Goal: Task Accomplishment & Management: Manage account settings

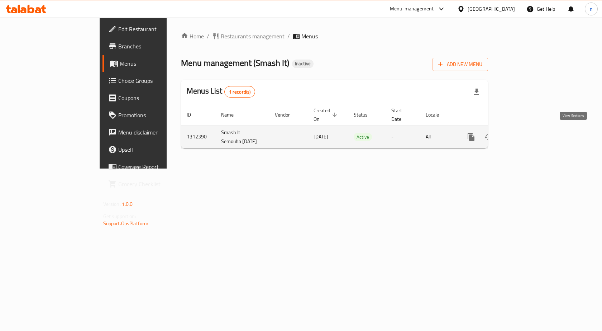
click at [527, 135] on icon "enhanced table" at bounding box center [522, 137] width 9 height 9
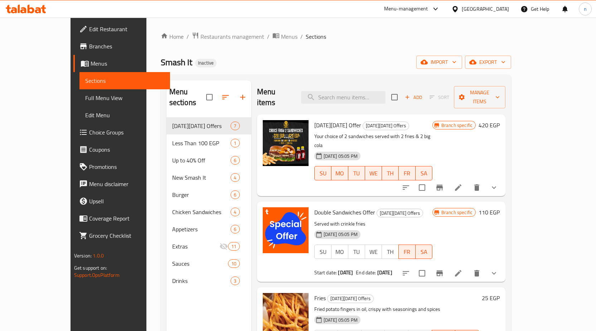
click at [89, 47] on span "Branches" at bounding box center [126, 46] width 75 height 9
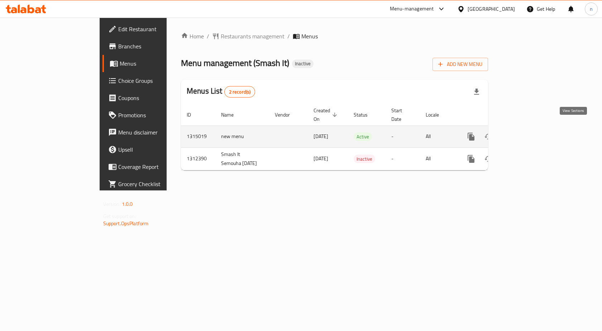
click at [526, 133] on icon "enhanced table" at bounding box center [522, 136] width 6 height 6
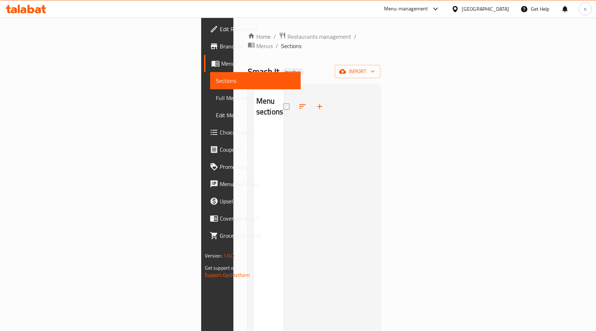
click at [221, 66] on span "Menus" at bounding box center [258, 63] width 74 height 9
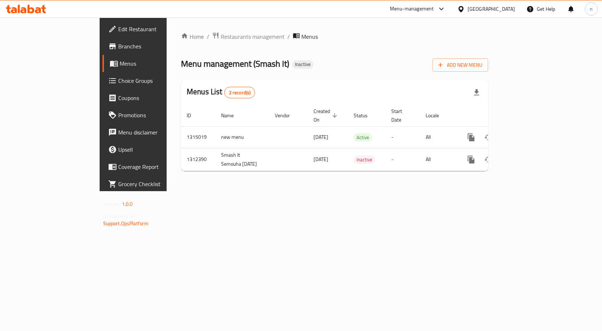
click at [118, 79] on span "Choice Groups" at bounding box center [156, 80] width 76 height 9
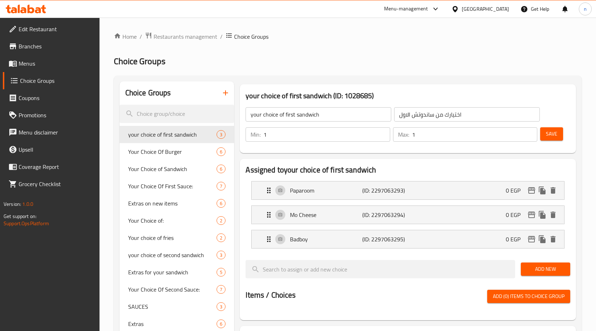
click at [30, 59] on span "Menus" at bounding box center [56, 63] width 75 height 9
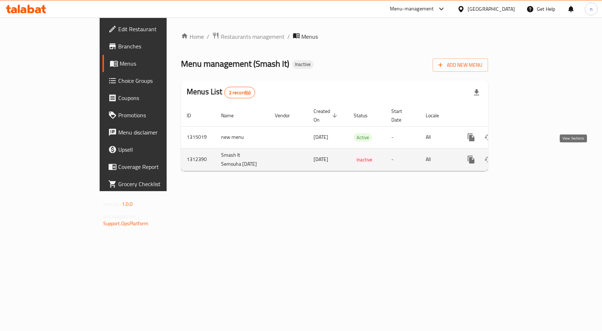
click at [531, 155] on link "enhanced table" at bounding box center [522, 159] width 17 height 17
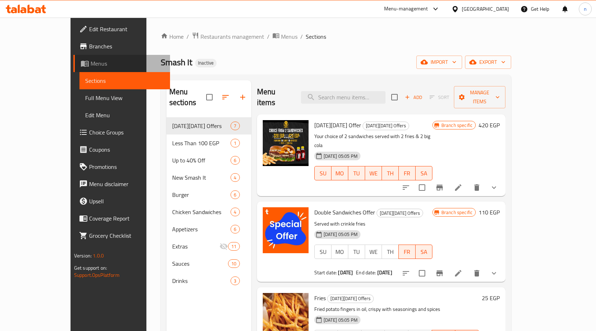
click at [91, 66] on span "Menus" at bounding box center [128, 63] width 74 height 9
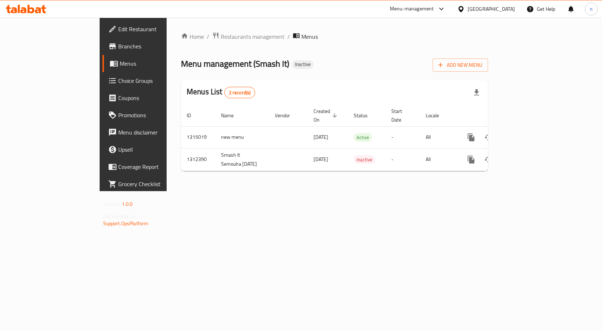
click at [167, 191] on div "Home / Restaurants management / Menus Menu management ( Smash It ) Inactive Add…" at bounding box center [335, 104] width 336 height 173
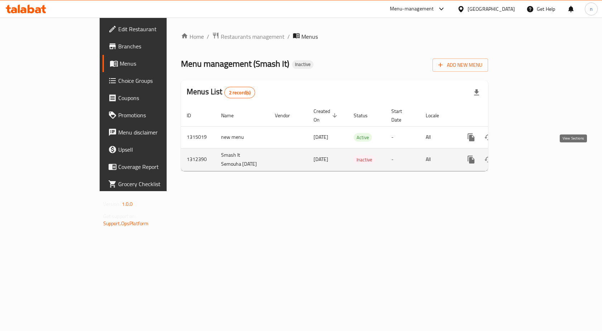
click at [526, 156] on icon "enhanced table" at bounding box center [522, 159] width 6 height 6
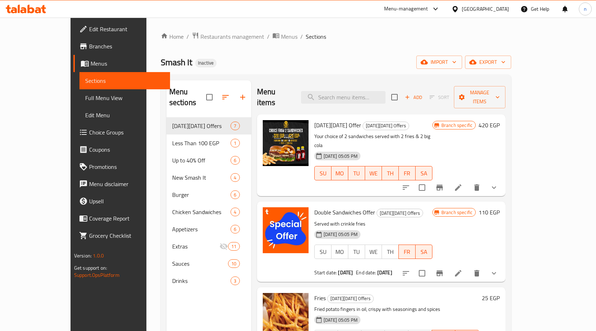
click at [281, 39] on span "Menus" at bounding box center [289, 36] width 16 height 9
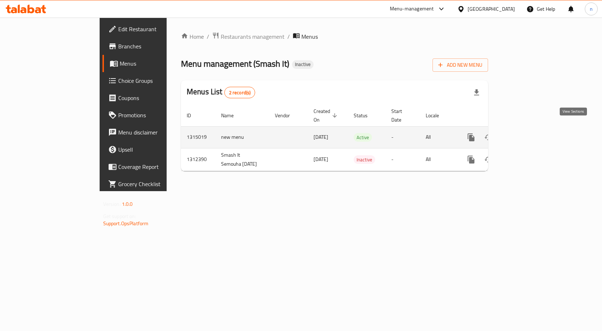
click at [527, 133] on icon "enhanced table" at bounding box center [522, 137] width 9 height 9
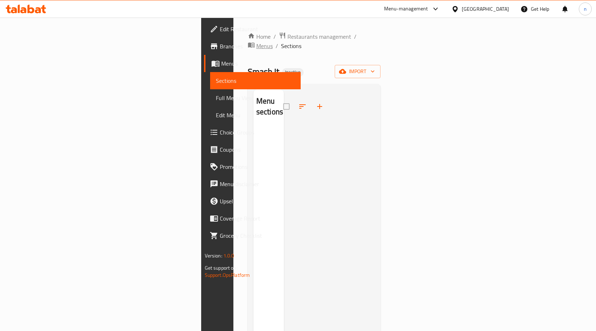
click at [248, 41] on span "breadcrumb" at bounding box center [252, 45] width 9 height 9
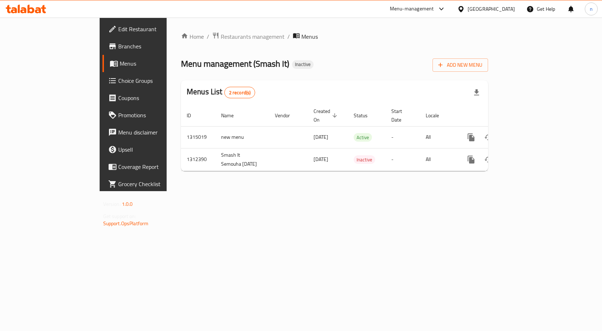
click at [434, 13] on div "Menu-management" at bounding box center [412, 9] width 44 height 9
click at [430, 58] on div "Restaurant-Management" at bounding box center [407, 62] width 56 height 8
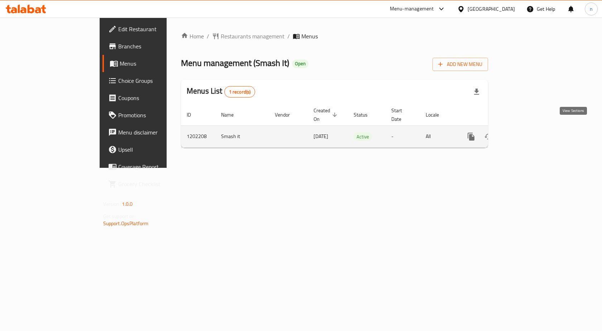
click at [526, 133] on icon "enhanced table" at bounding box center [522, 136] width 6 height 6
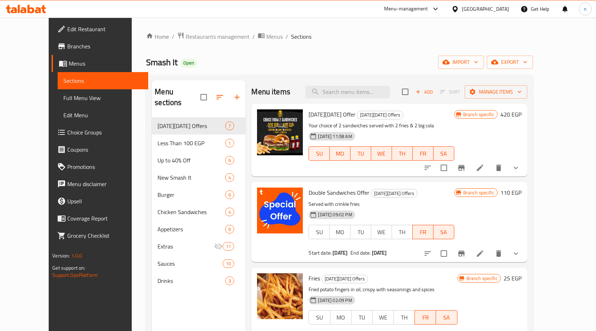
click at [69, 63] on span "Menus" at bounding box center [106, 63] width 74 height 9
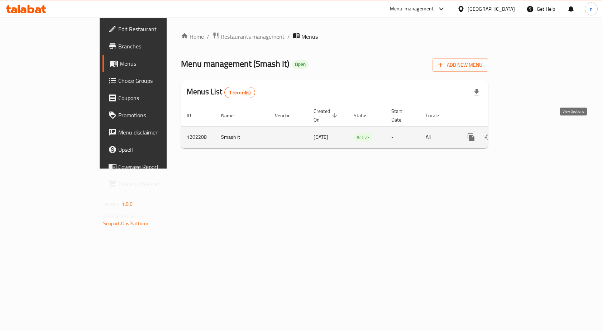
click at [527, 133] on icon "enhanced table" at bounding box center [522, 137] width 9 height 9
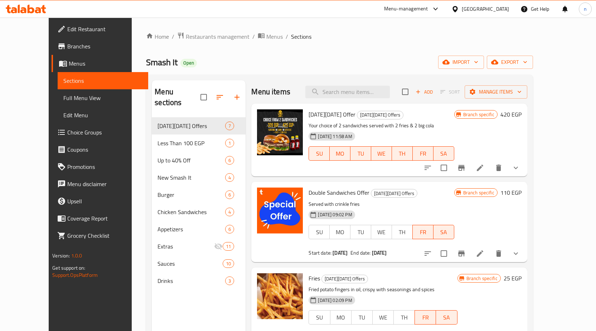
click at [69, 60] on span "Menus" at bounding box center [106, 63] width 74 height 9
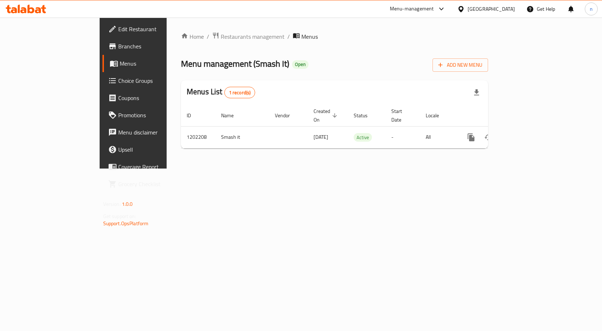
click at [118, 51] on span "Branches" at bounding box center [156, 46] width 76 height 9
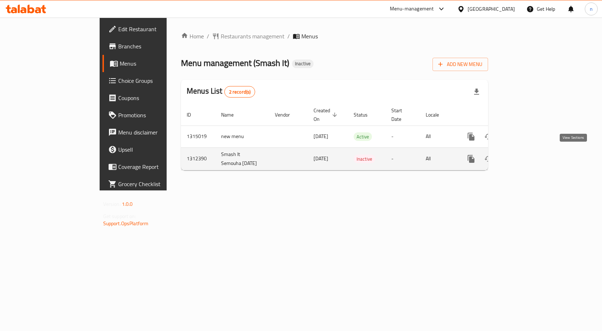
click at [527, 158] on icon "enhanced table" at bounding box center [522, 158] width 9 height 9
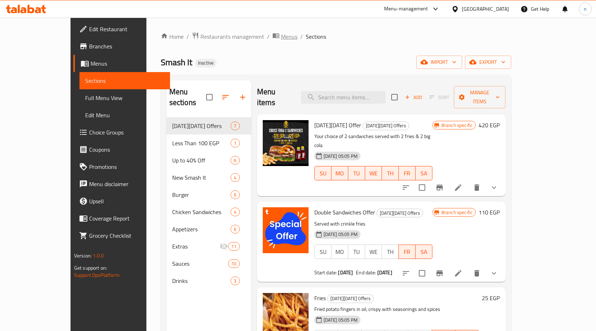
click at [281, 39] on span "Menus" at bounding box center [289, 36] width 16 height 9
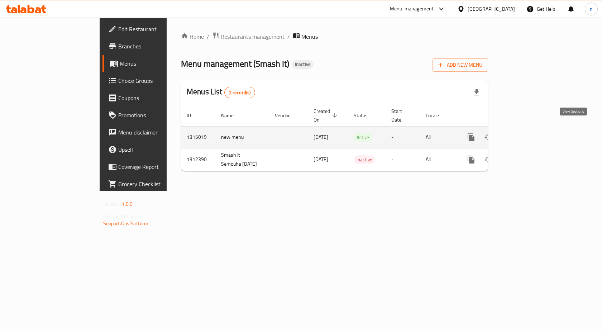
click at [527, 133] on icon "enhanced table" at bounding box center [522, 137] width 9 height 9
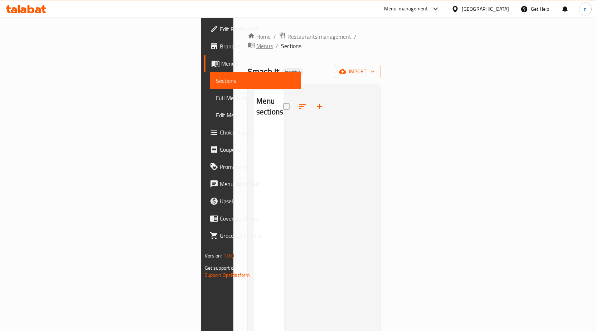
click at [256, 42] on span "Menus" at bounding box center [264, 46] width 16 height 9
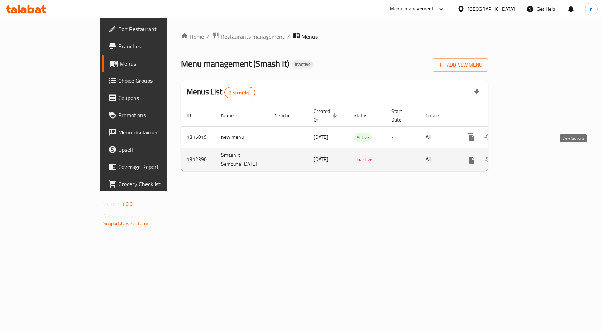
click at [531, 156] on link "enhanced table" at bounding box center [522, 159] width 17 height 17
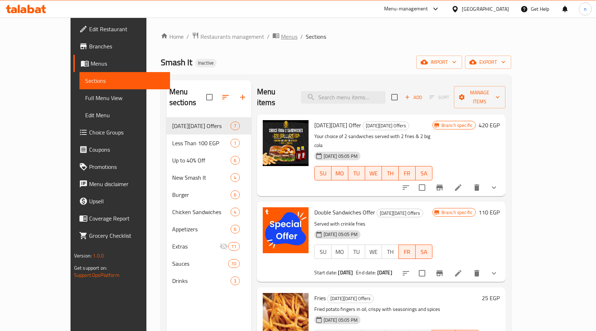
click at [281, 38] on span "Menus" at bounding box center [289, 36] width 16 height 9
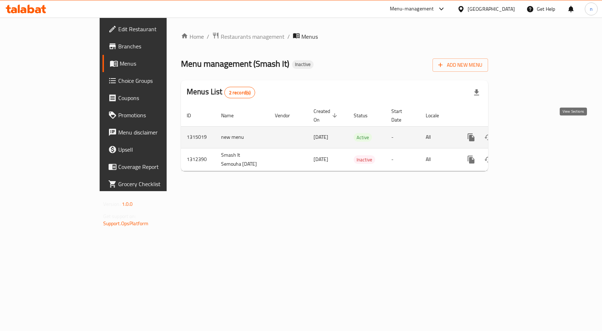
click at [527, 133] on icon "enhanced table" at bounding box center [522, 137] width 9 height 9
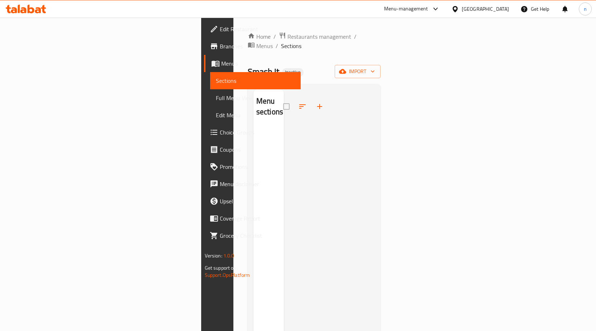
click at [204, 51] on link "Branches" at bounding box center [252, 46] width 97 height 17
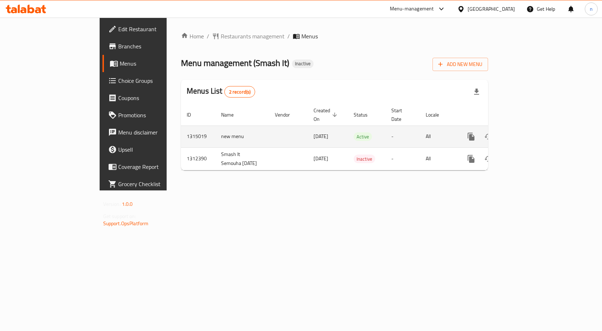
drag, startPoint x: 278, startPoint y: 129, endPoint x: 233, endPoint y: 131, distance: 44.8
click at [233, 131] on tr "1315019 new menu 29/09/2025 Active - All" at bounding box center [359, 136] width 356 height 22
click at [531, 128] on link "enhanced table" at bounding box center [522, 136] width 17 height 17
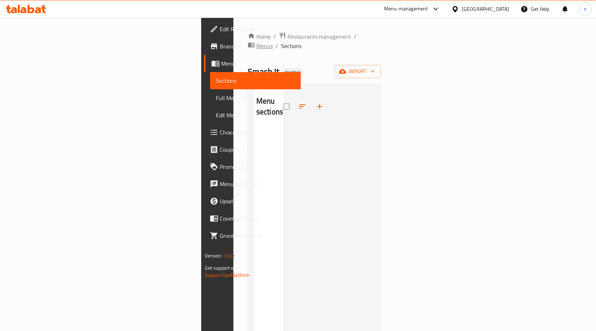
click at [256, 42] on span "Menus" at bounding box center [264, 46] width 16 height 9
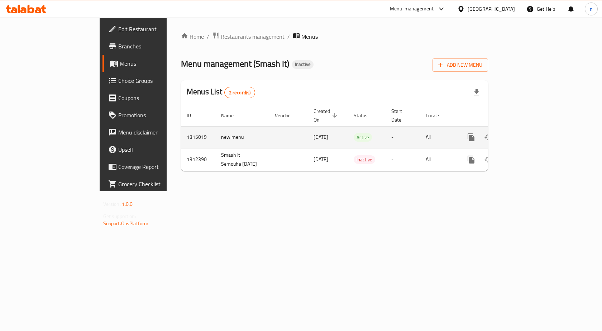
drag, startPoint x: 274, startPoint y: 129, endPoint x: 237, endPoint y: 130, distance: 36.9
click at [237, 130] on tr "1315019 new menu 29/09/2025 Active - All" at bounding box center [359, 137] width 356 height 22
click at [531, 130] on link "enhanced table" at bounding box center [522, 137] width 17 height 17
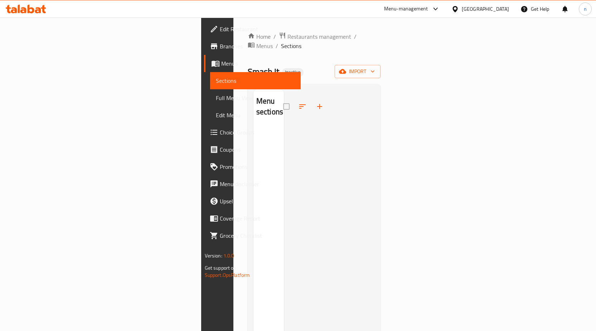
click at [204, 51] on link "Branches" at bounding box center [252, 46] width 97 height 17
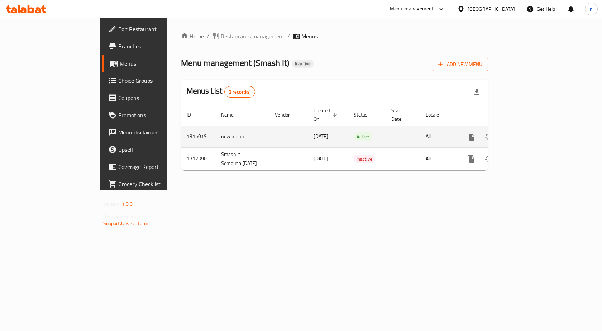
drag, startPoint x: 279, startPoint y: 132, endPoint x: 234, endPoint y: 126, distance: 44.8
click at [234, 126] on tr "1315019 new menu 29/09/2025 Active - All" at bounding box center [359, 136] width 356 height 22
click at [527, 132] on icon "enhanced table" at bounding box center [522, 136] width 9 height 9
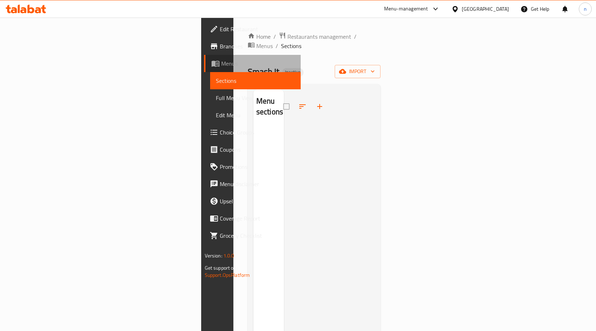
click at [221, 65] on span "Menus" at bounding box center [258, 63] width 74 height 9
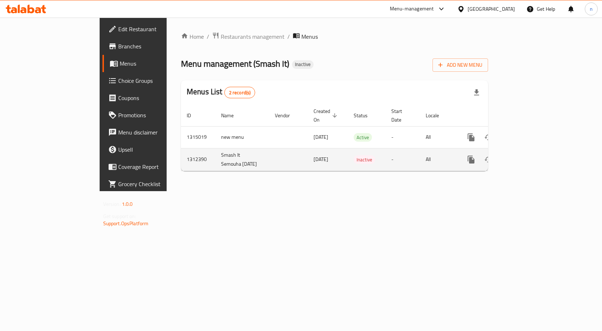
click at [215, 153] on td "Smash It Semouha [DATE]" at bounding box center [242, 159] width 54 height 23
click at [527, 160] on icon "enhanced table" at bounding box center [522, 159] width 9 height 9
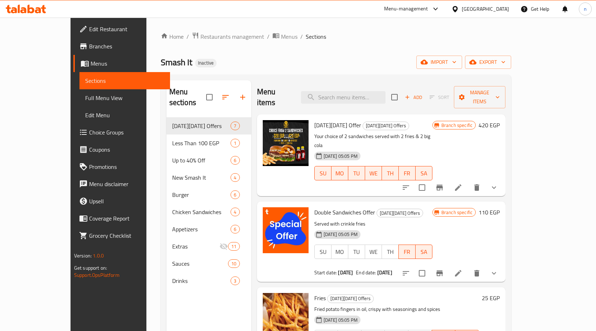
click at [91, 64] on span "Menus" at bounding box center [128, 63] width 74 height 9
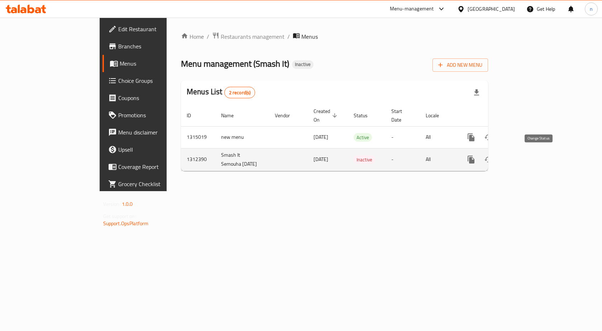
click at [492, 158] on icon "enhanced table" at bounding box center [488, 159] width 9 height 9
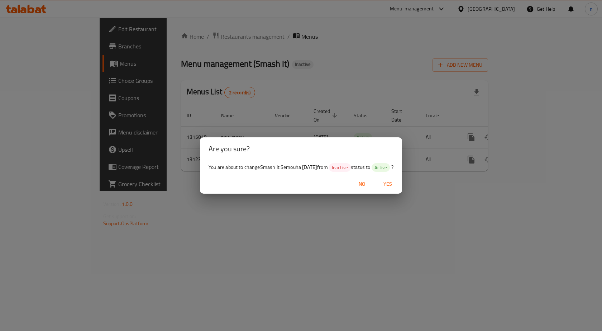
click at [399, 187] on button "Yes" at bounding box center [387, 183] width 23 height 13
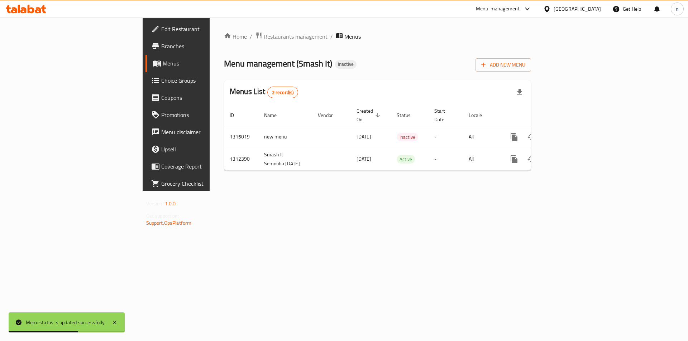
click at [224, 175] on div "Home / Restaurants management / Menus Menu management ( Smash It ) Inactive Add…" at bounding box center [377, 104] width 307 height 145
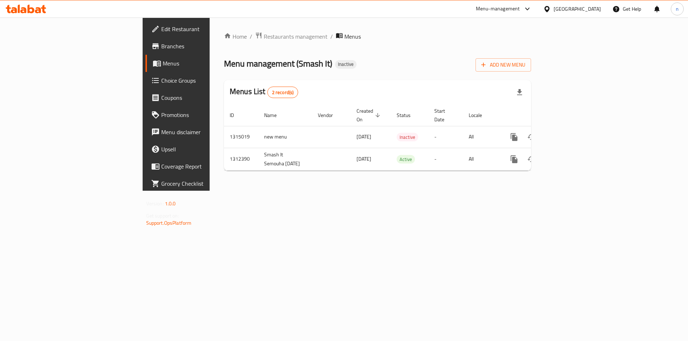
click at [145, 54] on link "Branches" at bounding box center [201, 46] width 112 height 17
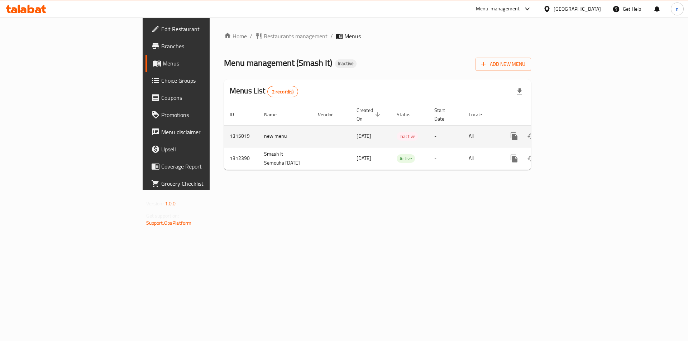
click at [463, 129] on td "-" at bounding box center [445, 136] width 34 height 22
click at [570, 132] on icon "enhanced table" at bounding box center [565, 136] width 9 height 9
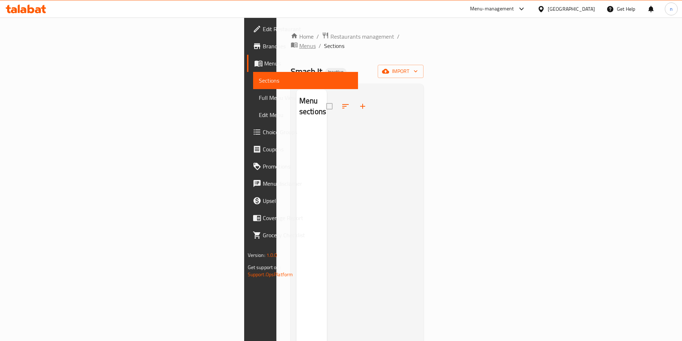
click at [299, 42] on span "Menus" at bounding box center [307, 46] width 16 height 9
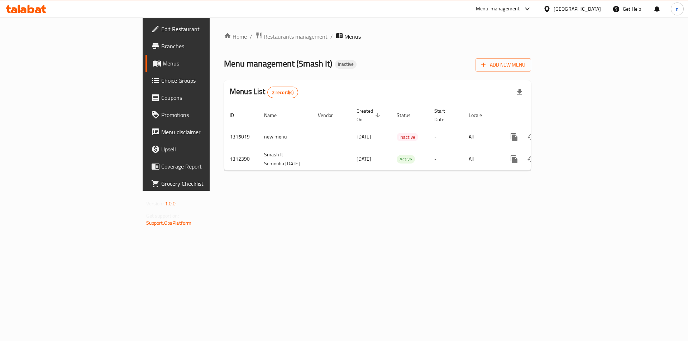
drag, startPoint x: 378, startPoint y: 61, endPoint x: 387, endPoint y: 73, distance: 14.8
click at [386, 73] on div "Home / Restaurants management / Menus Menu management ( Smash It ) Inactive Add…" at bounding box center [377, 104] width 307 height 145
click at [264, 34] on span "Restaurants management" at bounding box center [296, 36] width 64 height 9
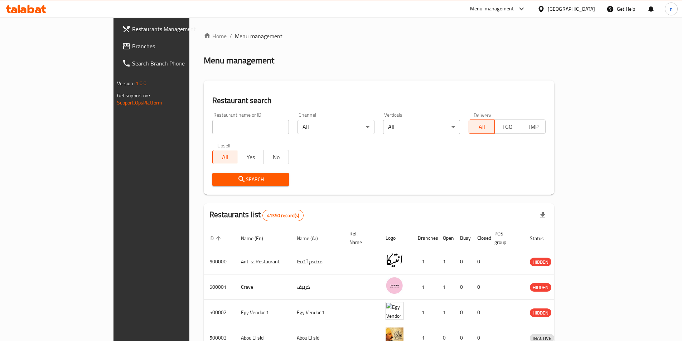
click at [132, 47] on span "Branches" at bounding box center [177, 46] width 90 height 9
